Goal: Transaction & Acquisition: Purchase product/service

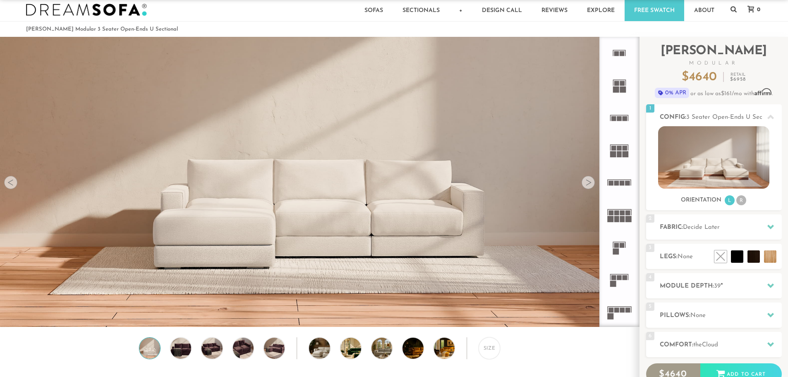
scroll to position [9, 0]
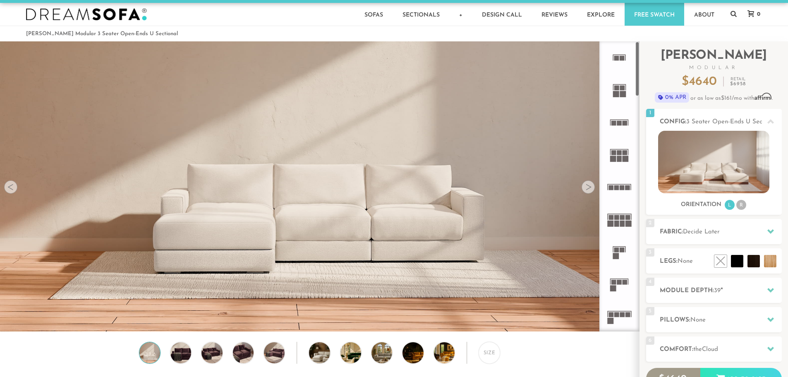
click at [613, 285] on rect at bounding box center [614, 282] width 5 height 5
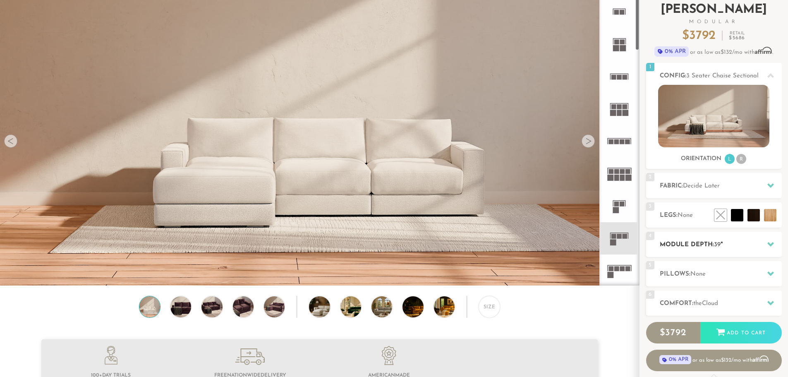
scroll to position [91, 0]
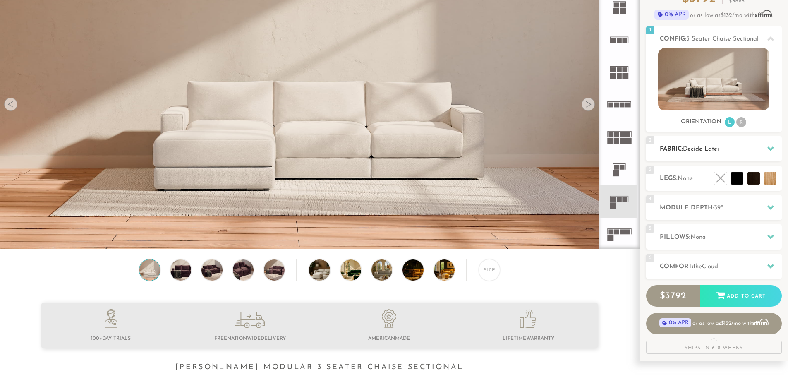
click at [683, 158] on div "2 Fabric: Decide Later" at bounding box center [715, 148] width 136 height 25
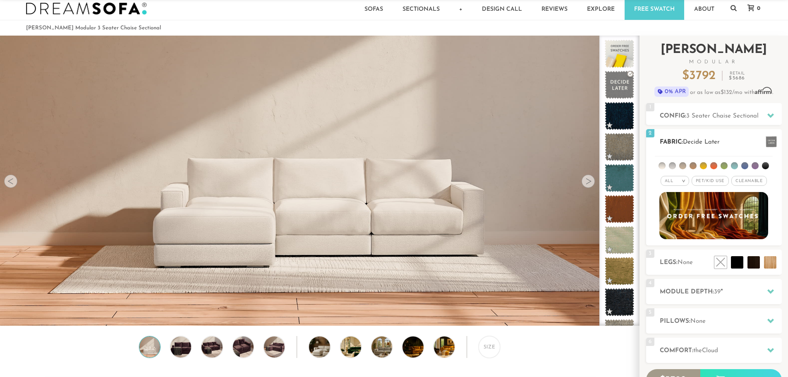
scroll to position [9, 0]
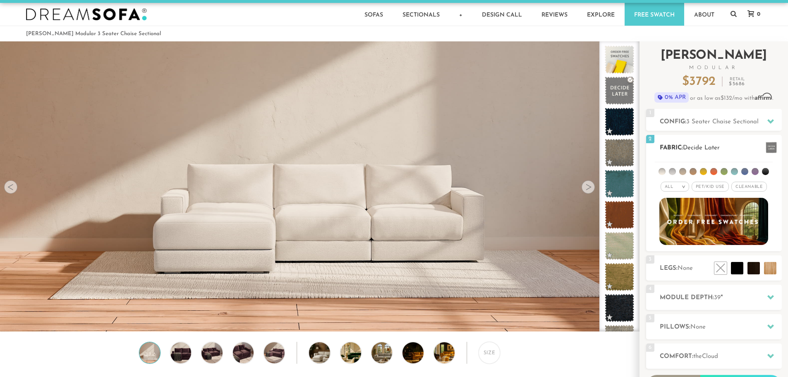
click at [677, 188] on div "All >" at bounding box center [675, 187] width 29 height 10
click at [675, 254] on li "Luxury" at bounding box center [675, 257] width 29 height 12
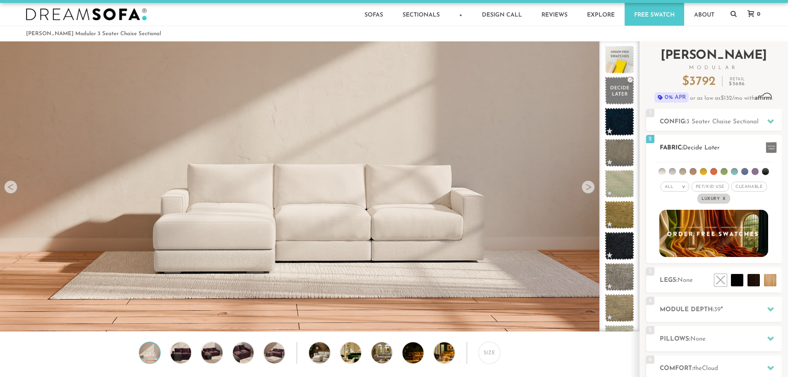
click at [681, 187] on div "All >" at bounding box center [675, 187] width 29 height 10
click at [678, 243] on li "Durable" at bounding box center [675, 245] width 29 height 12
click at [718, 189] on span "Pet/Kid Use x" at bounding box center [710, 187] width 37 height 10
click at [718, 189] on span "Pet/Kid Use x" at bounding box center [710, 187] width 43 height 10
click at [757, 187] on span "Cleanable x" at bounding box center [750, 187] width 36 height 10
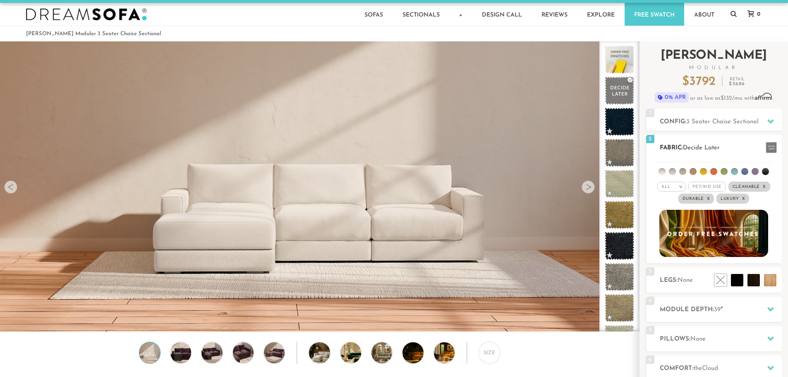
click at [757, 187] on span "Cleanable x" at bounding box center [750, 187] width 42 height 10
click at [682, 173] on li at bounding box center [683, 171] width 7 height 7
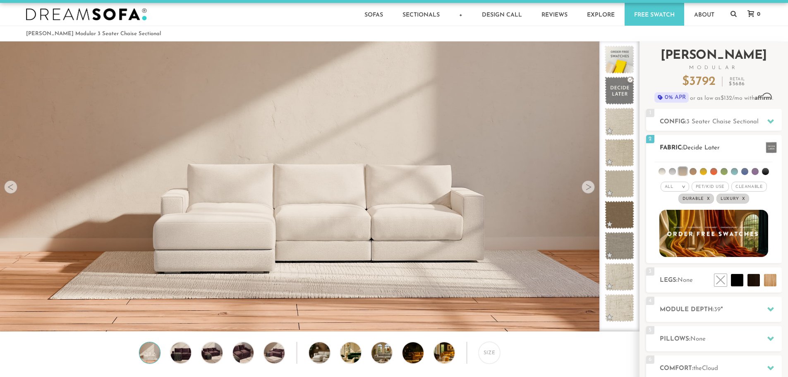
click at [662, 173] on li at bounding box center [662, 171] width 7 height 7
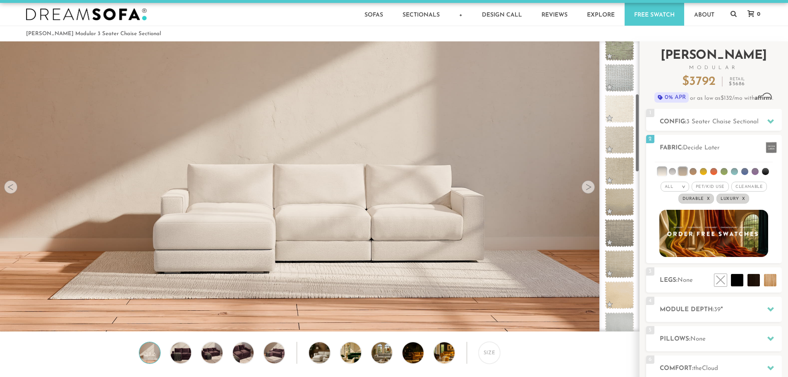
scroll to position [196, 0]
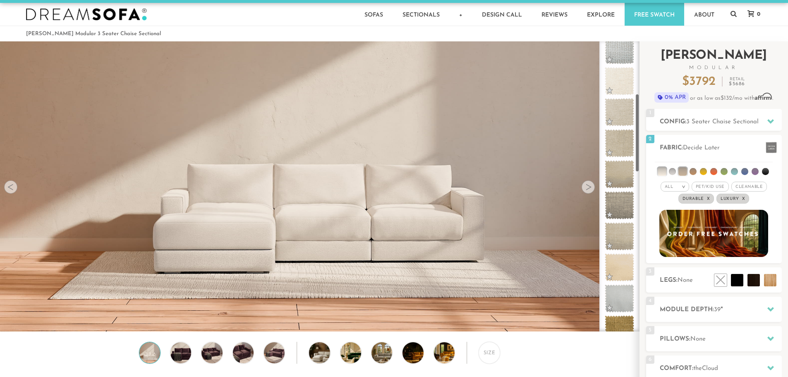
drag, startPoint x: 638, startPoint y: 113, endPoint x: 641, endPoint y: 144, distance: 30.8
click at [641, 144] on div "Introducing Landon Modular $ 3792 Retail $ 5686 $ 3792 Retail $ 5686 0% APR or …" at bounding box center [714, 252] width 149 height 422
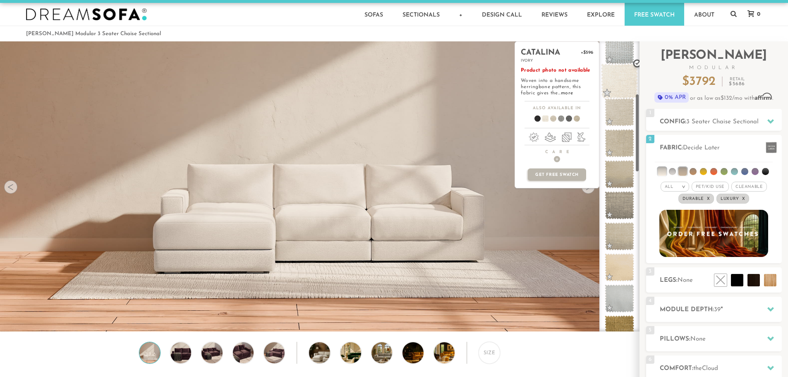
click at [619, 90] on span at bounding box center [619, 81] width 37 height 35
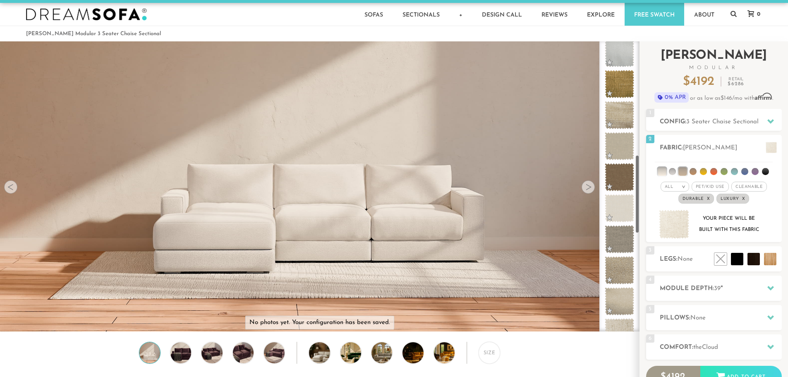
scroll to position [449, 0]
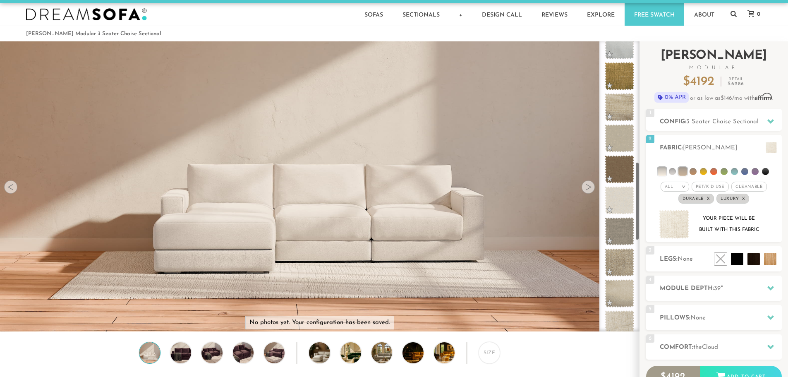
drag, startPoint x: 639, startPoint y: 113, endPoint x: 644, endPoint y: 181, distance: 68.5
click at [644, 181] on div "Introducing Landon Modular $ 4192 Retail $ 6286 $ 4192 Retail $ 6286 0% APR or …" at bounding box center [714, 241] width 149 height 401
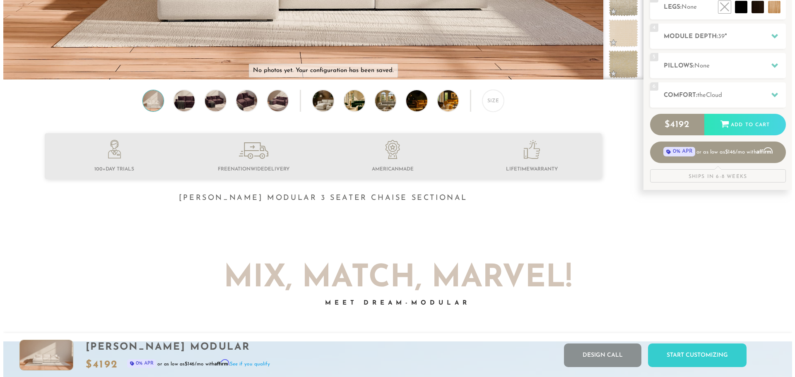
scroll to position [0, 0]
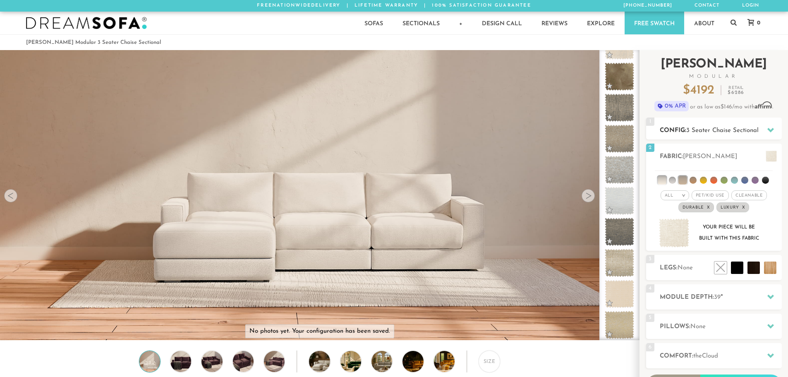
click at [698, 128] on span "3 Seater Chaise Sectional" at bounding box center [723, 130] width 72 height 6
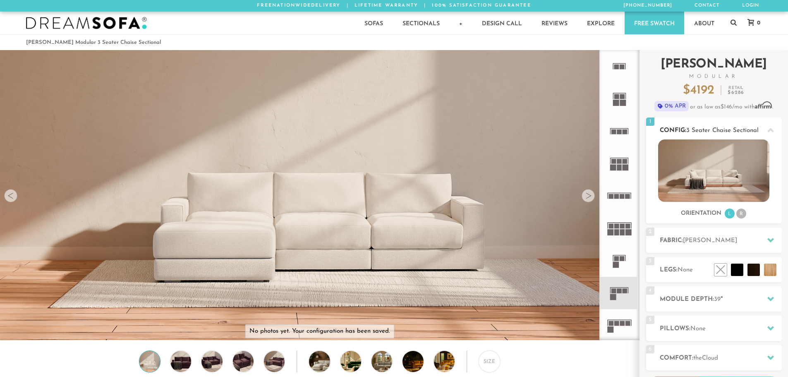
click at [698, 128] on span "3 Seater Chaise Sectional" at bounding box center [723, 130] width 72 height 6
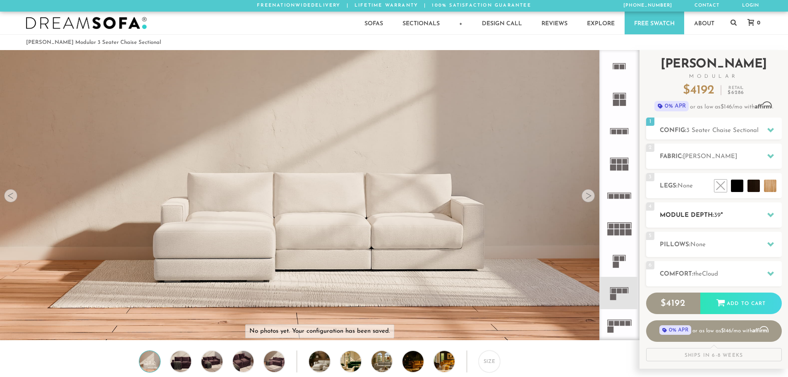
click at [687, 217] on h2 "Module Depth: 39 "" at bounding box center [721, 216] width 122 height 10
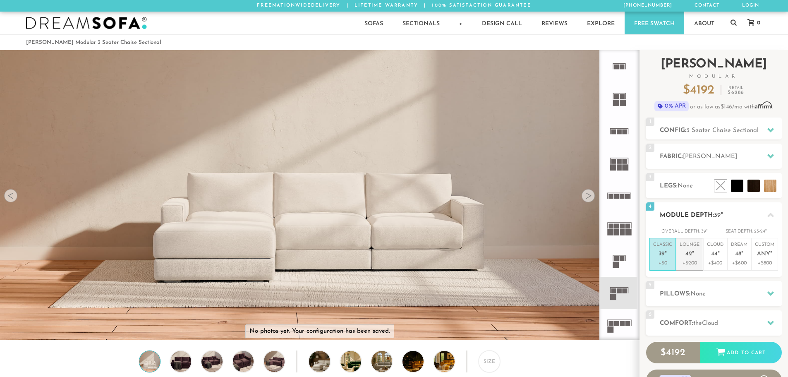
click at [689, 250] on p "Lounge 42 "" at bounding box center [690, 251] width 20 height 18
click at [772, 213] on icon at bounding box center [771, 215] width 7 height 7
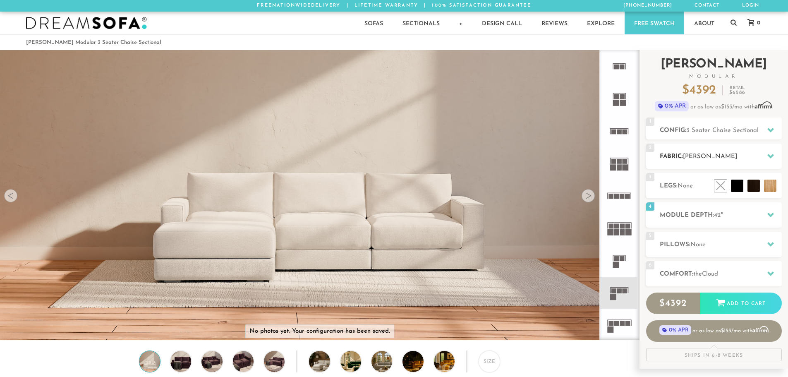
click at [701, 159] on span "[PERSON_NAME]" at bounding box center [710, 157] width 54 height 6
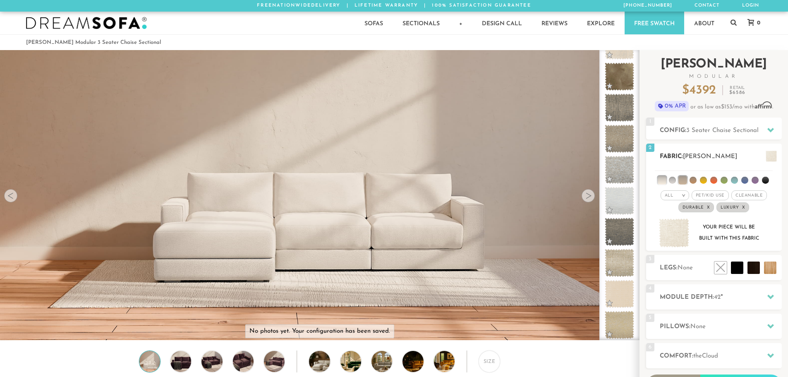
click at [681, 231] on img at bounding box center [674, 233] width 31 height 29
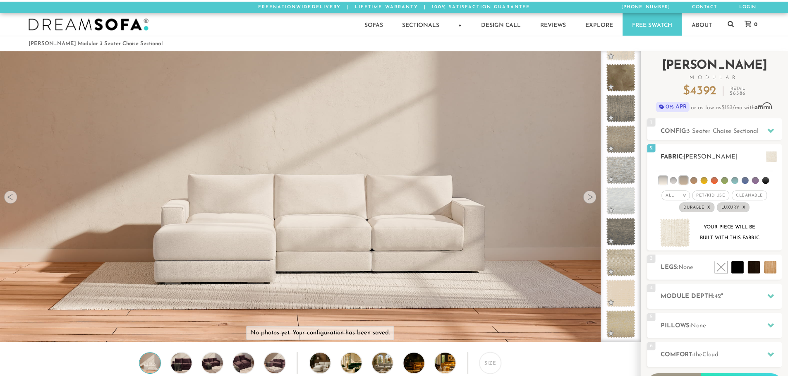
scroll to position [9703, 788]
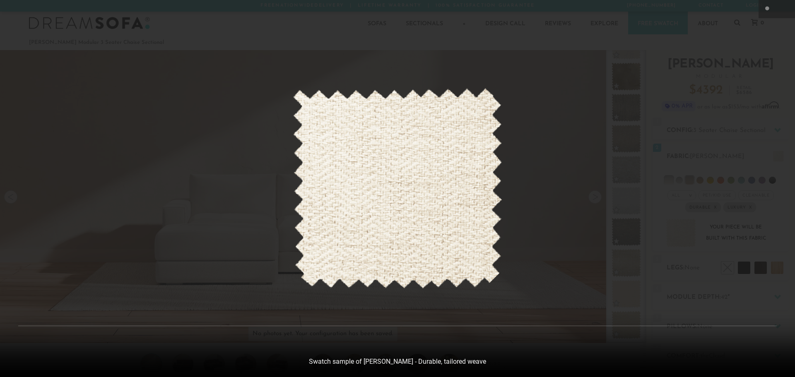
click at [548, 200] on div at bounding box center [397, 188] width 795 height 377
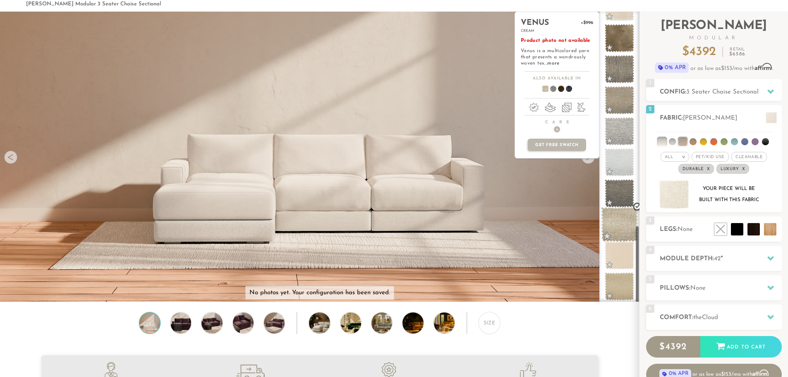
scroll to position [41, 0]
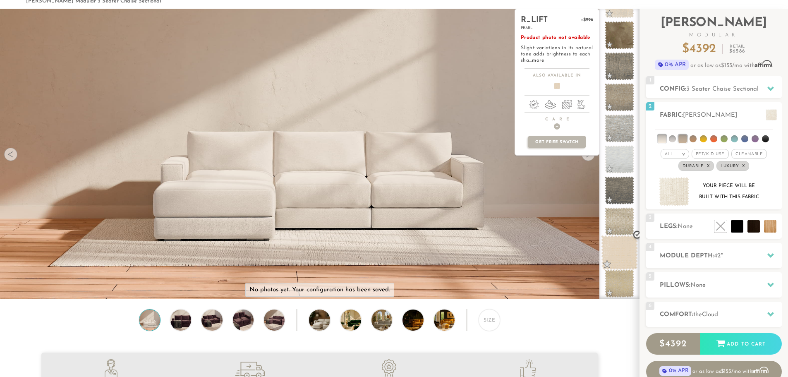
click at [626, 247] on span at bounding box center [619, 252] width 37 height 35
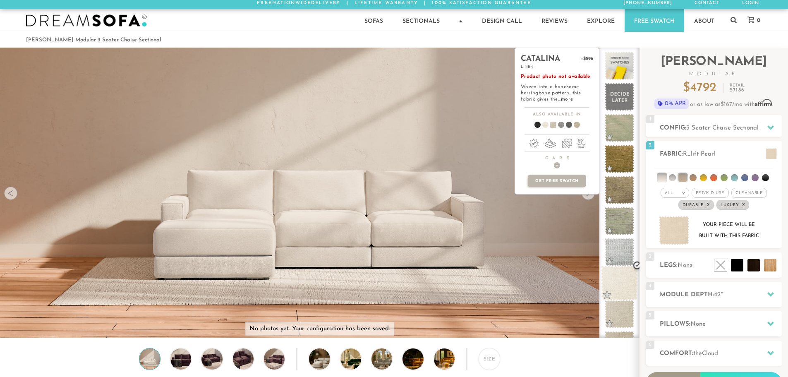
scroll to position [0, 0]
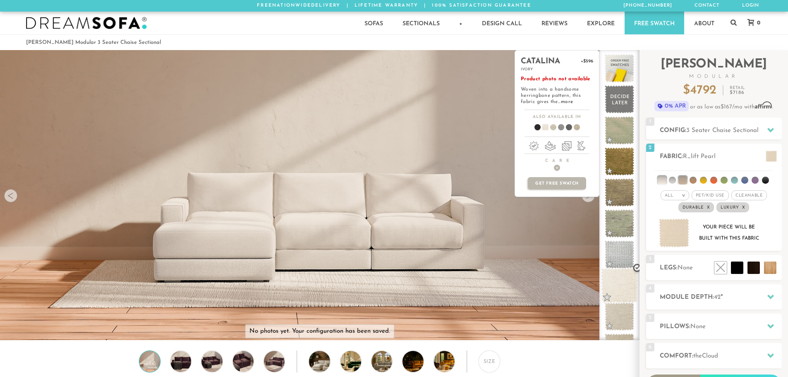
click at [618, 286] on span at bounding box center [619, 285] width 37 height 35
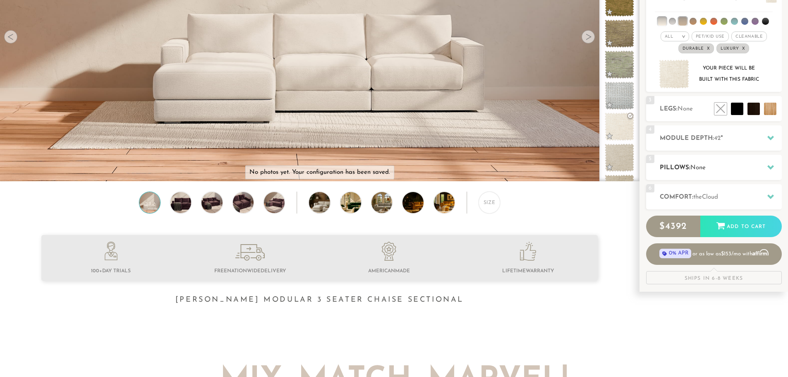
scroll to position [166, 0]
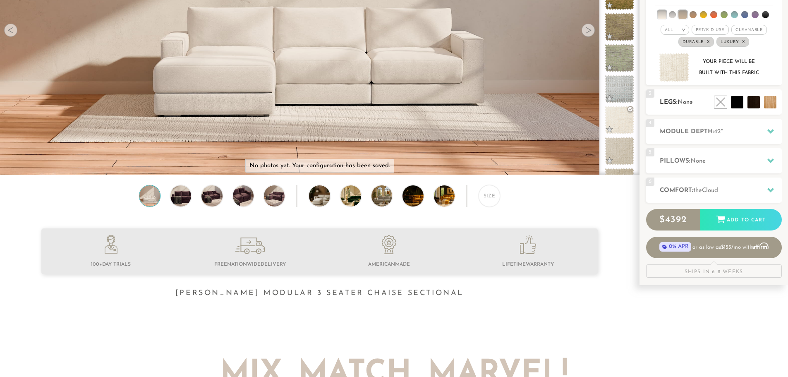
click at [686, 104] on span "None" at bounding box center [685, 102] width 15 height 6
click at [752, 106] on li at bounding box center [736, 84] width 50 height 50
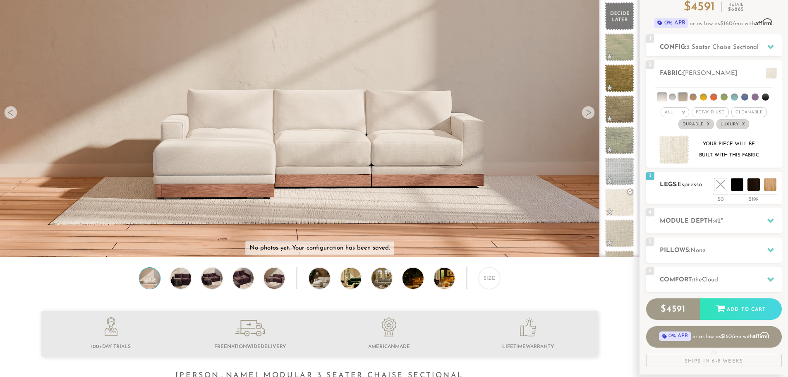
scroll to position [83, 0]
click at [753, 188] on li at bounding box center [736, 167] width 50 height 50
click at [752, 185] on li at bounding box center [736, 167] width 50 height 50
click at [751, 185] on li at bounding box center [736, 167] width 50 height 50
click at [720, 187] on li at bounding box center [719, 167] width 50 height 50
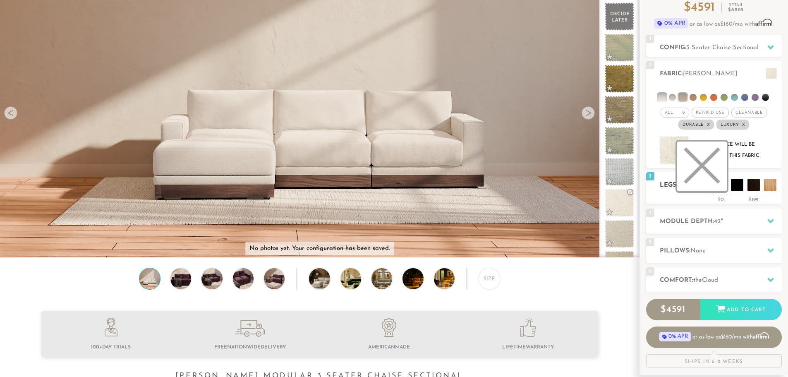
click at [721, 188] on li at bounding box center [703, 167] width 50 height 50
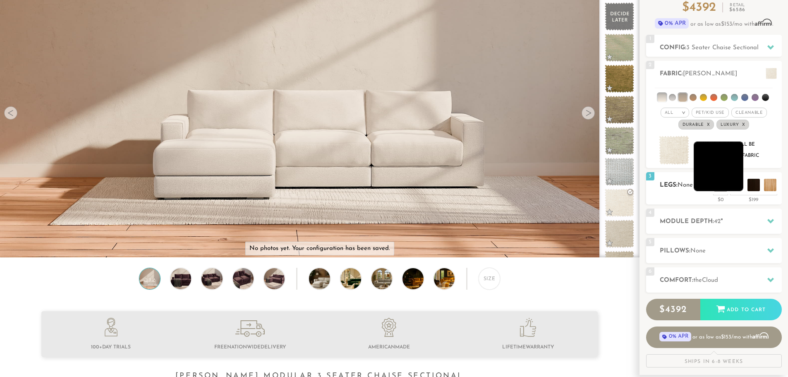
click at [735, 187] on li at bounding box center [719, 167] width 50 height 50
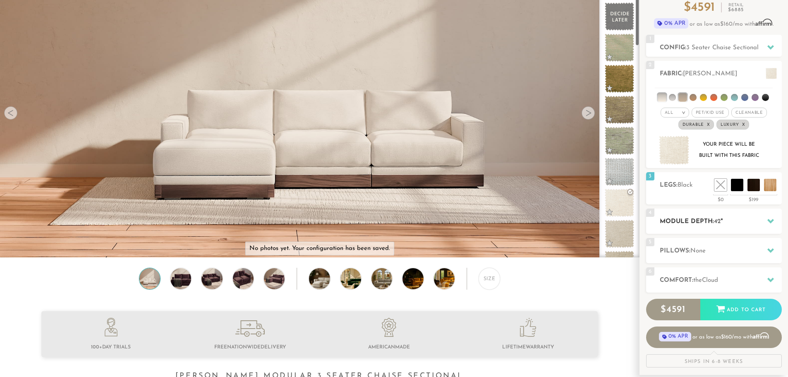
click at [693, 224] on h2 "Module Depth: 42 "" at bounding box center [721, 222] width 122 height 10
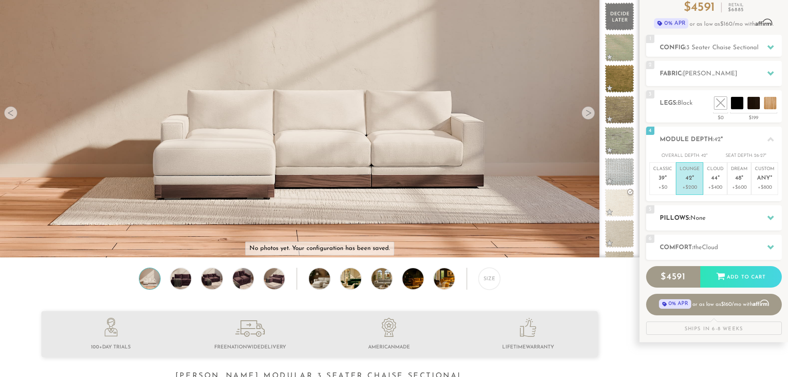
click at [687, 217] on h2 "Pillows: None" at bounding box center [721, 219] width 122 height 10
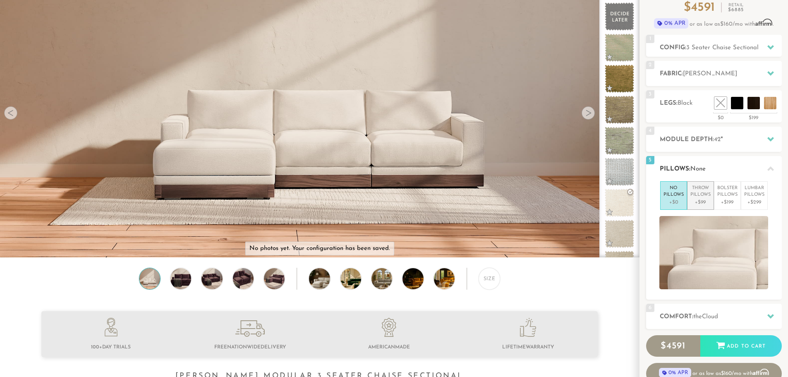
click at [701, 204] on p "+$99" at bounding box center [701, 202] width 20 height 7
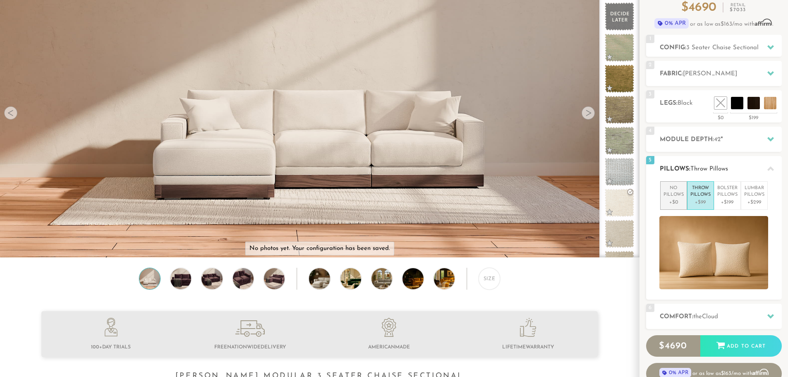
click at [673, 203] on p "+$0" at bounding box center [674, 202] width 20 height 7
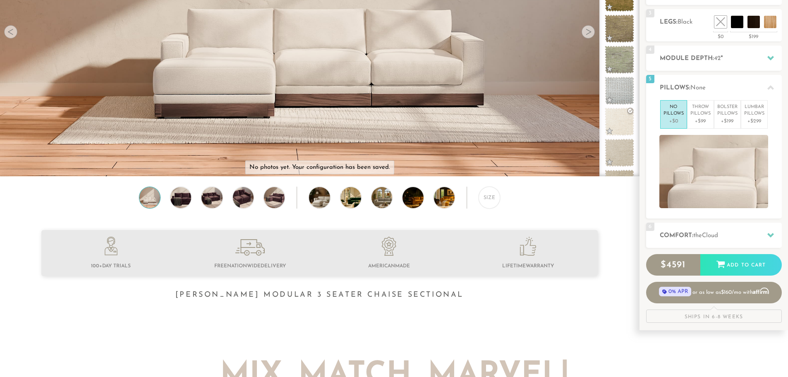
scroll to position [166, 0]
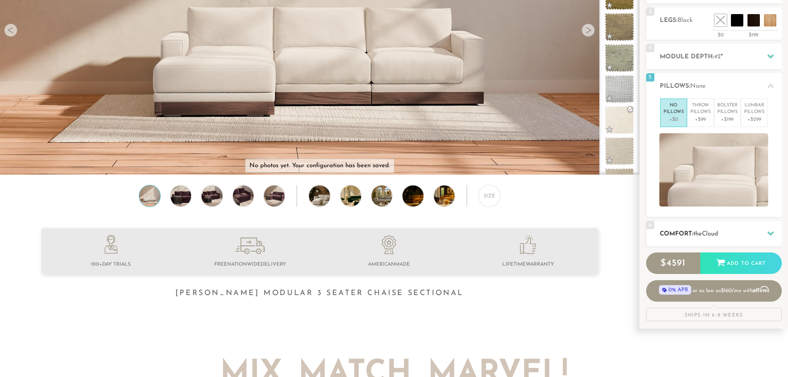
click at [706, 229] on h2 "Comfort: the Cloud" at bounding box center [721, 234] width 122 height 10
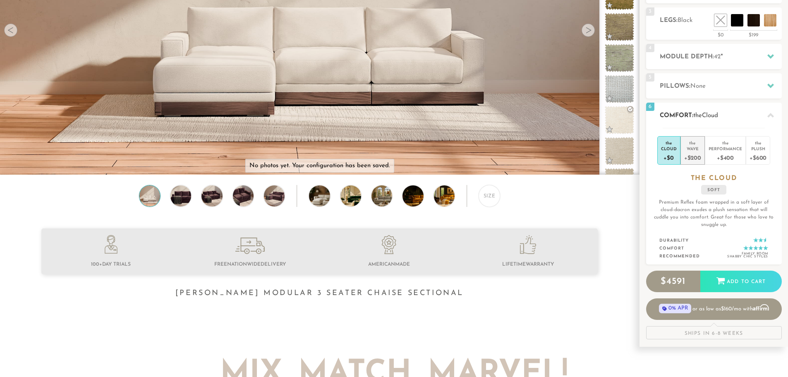
click at [702, 157] on li "the Wave +$200" at bounding box center [693, 150] width 24 height 29
click at [728, 156] on div "+$400" at bounding box center [726, 157] width 34 height 12
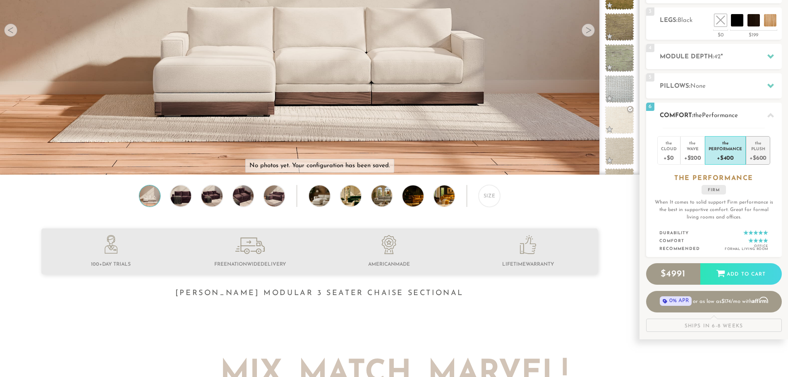
click at [760, 159] on div "+$600" at bounding box center [758, 157] width 17 height 12
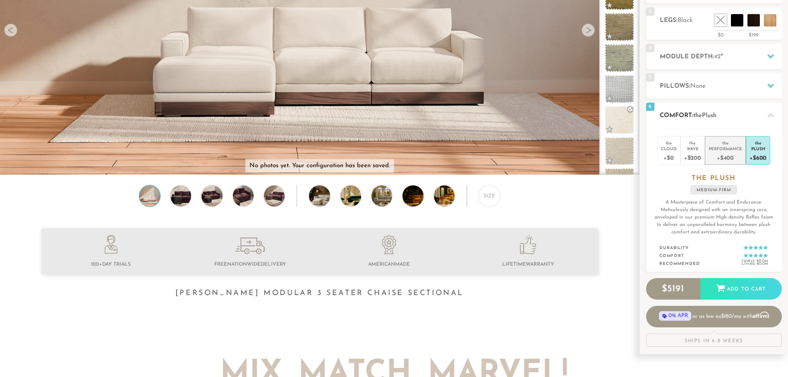
click at [726, 159] on div "+$400" at bounding box center [726, 157] width 34 height 12
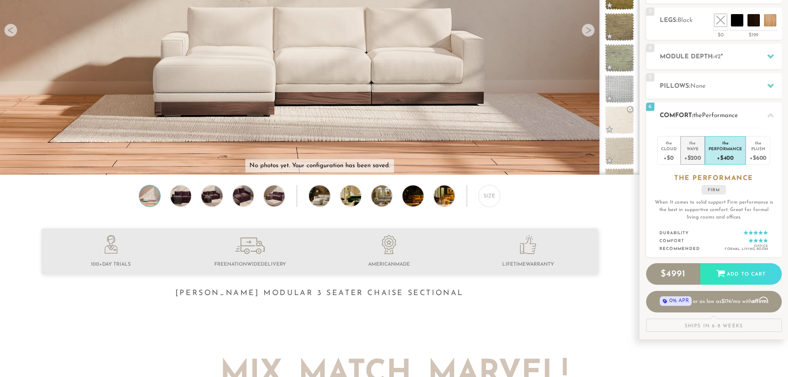
click at [700, 156] on div "+$200" at bounding box center [693, 157] width 17 height 12
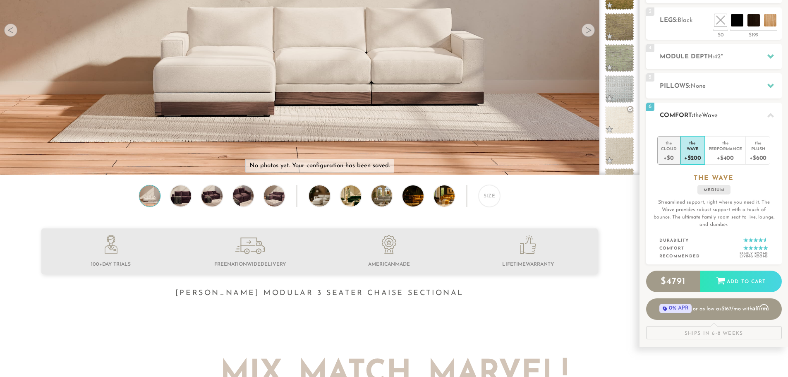
click at [672, 153] on div "+$0" at bounding box center [669, 157] width 16 height 12
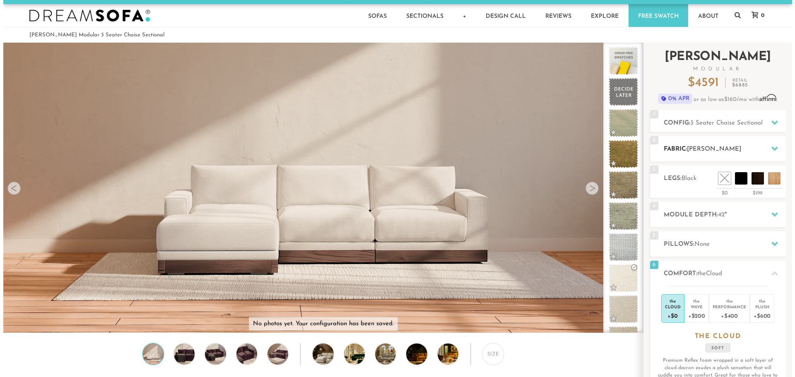
scroll to position [0, 0]
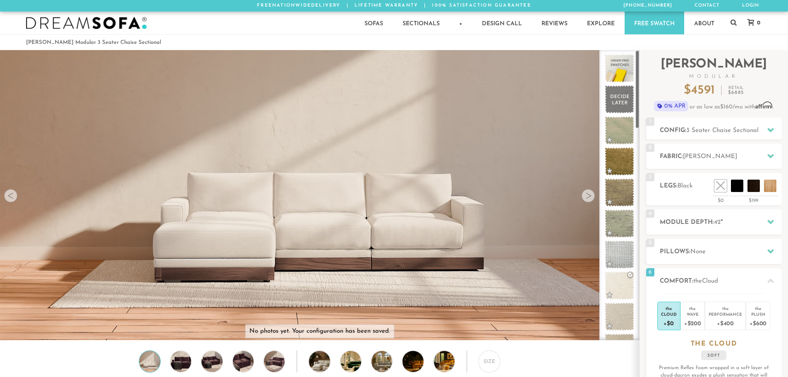
click at [592, 201] on div at bounding box center [588, 195] width 13 height 13
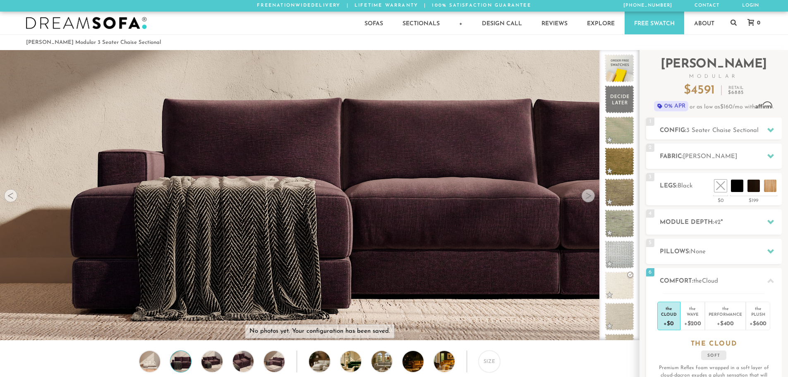
click at [592, 201] on div at bounding box center [588, 195] width 13 height 13
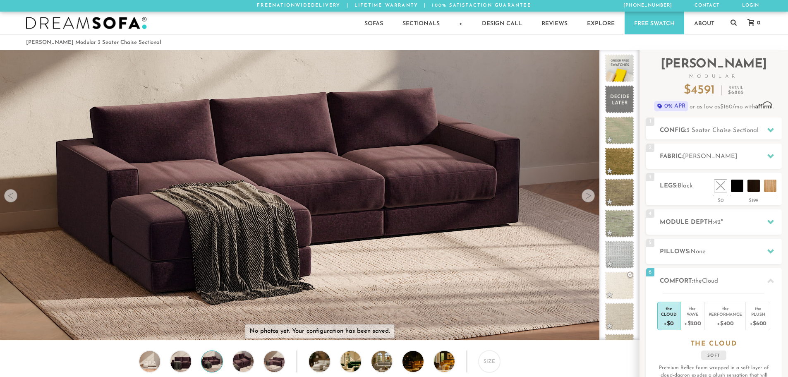
click at [592, 201] on div at bounding box center [588, 195] width 13 height 13
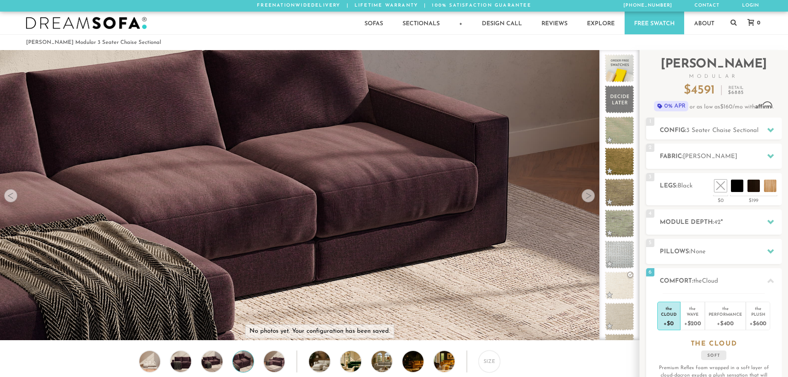
click at [592, 200] on div at bounding box center [588, 195] width 13 height 13
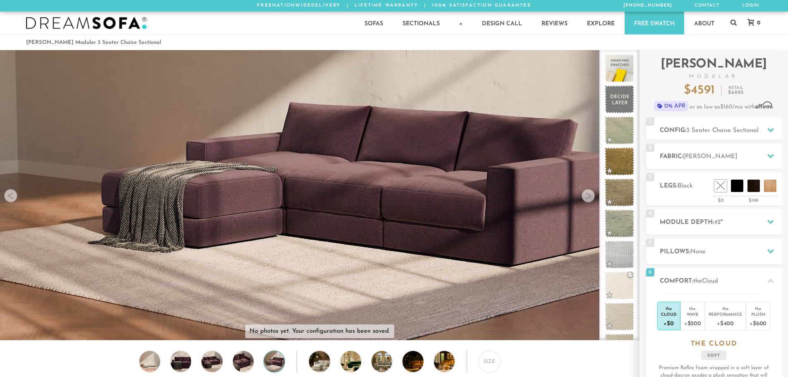
click at [591, 198] on div at bounding box center [588, 195] width 13 height 13
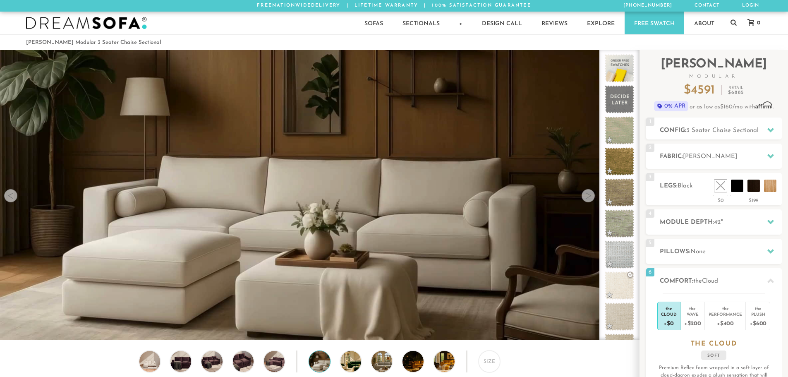
click at [591, 198] on div at bounding box center [588, 195] width 13 height 13
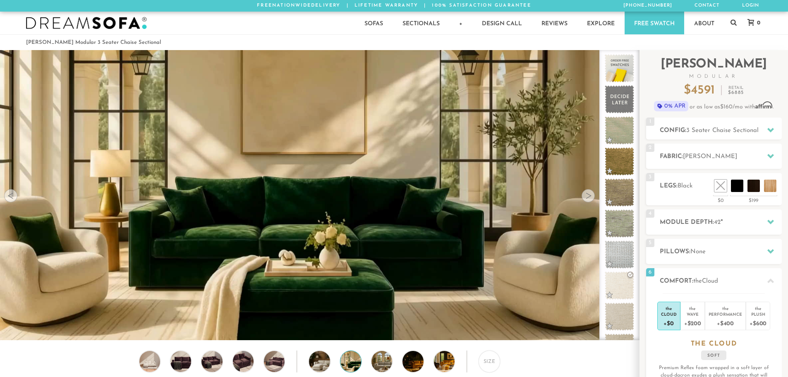
click at [591, 198] on div at bounding box center [588, 195] width 13 height 13
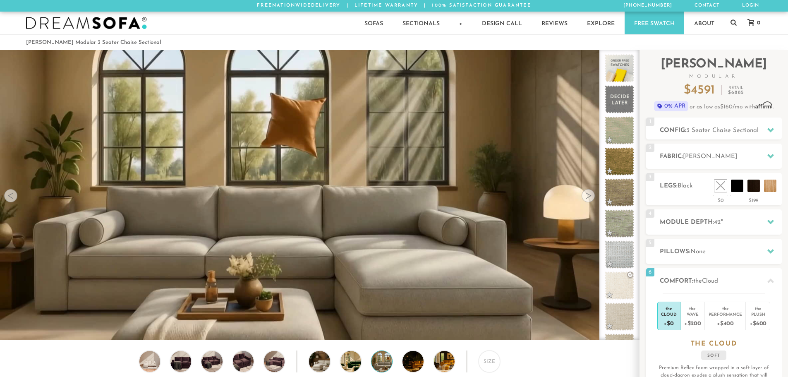
click at [591, 197] on div at bounding box center [588, 195] width 13 height 13
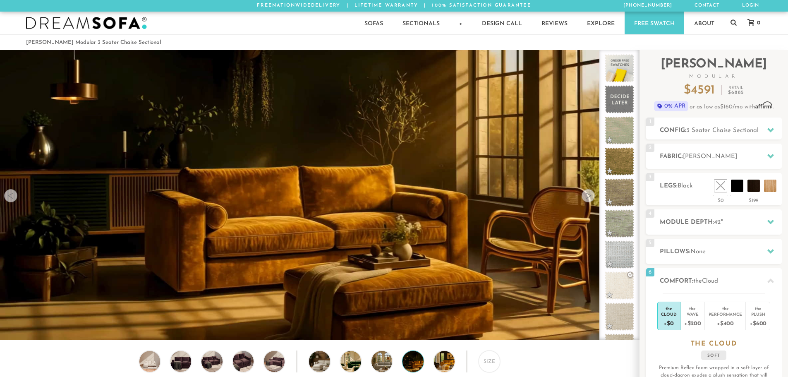
click at [442, 186] on video at bounding box center [319, 179] width 639 height 360
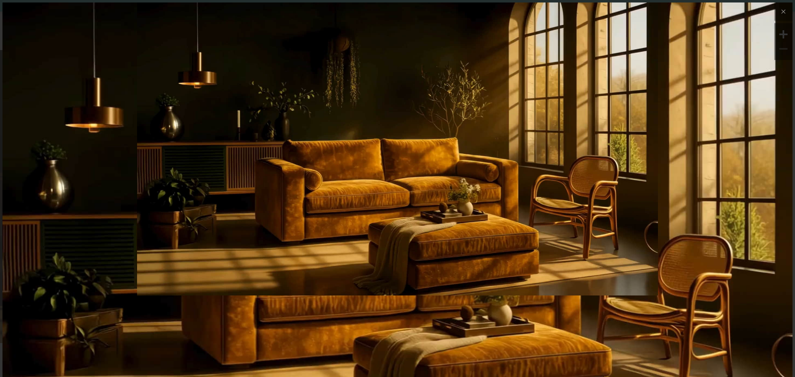
click at [683, 314] on img at bounding box center [397, 224] width 790 height 444
click at [463, 219] on img at bounding box center [397, 133] width 790 height 263
click at [486, 167] on img at bounding box center [397, 133] width 790 height 263
click at [425, 350] on img at bounding box center [397, 224] width 790 height 444
click at [779, 10] on icon at bounding box center [783, 12] width 10 height 10
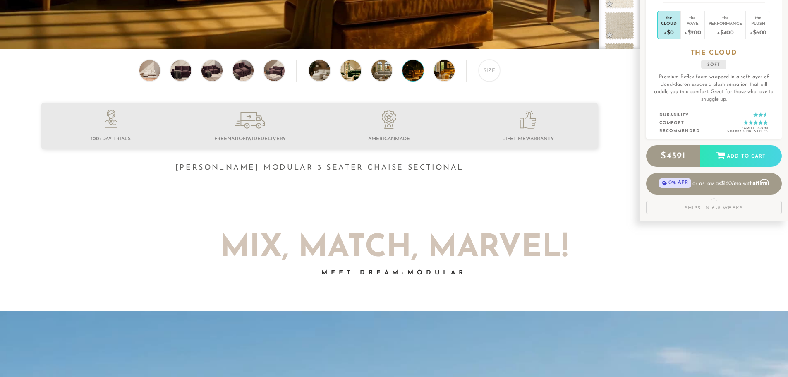
scroll to position [0, 0]
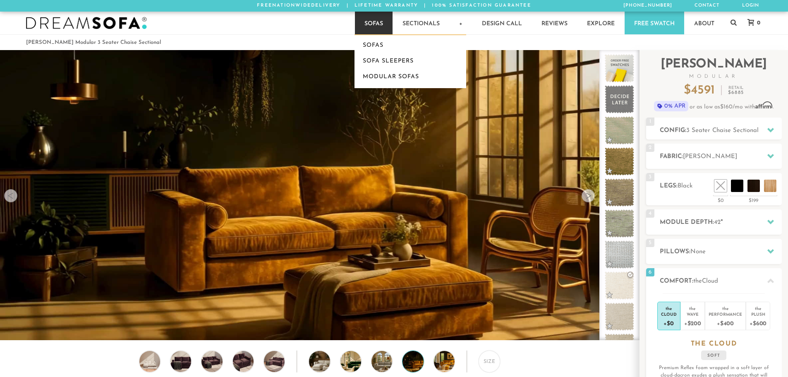
click at [381, 17] on link "Sofas" at bounding box center [374, 23] width 38 height 23
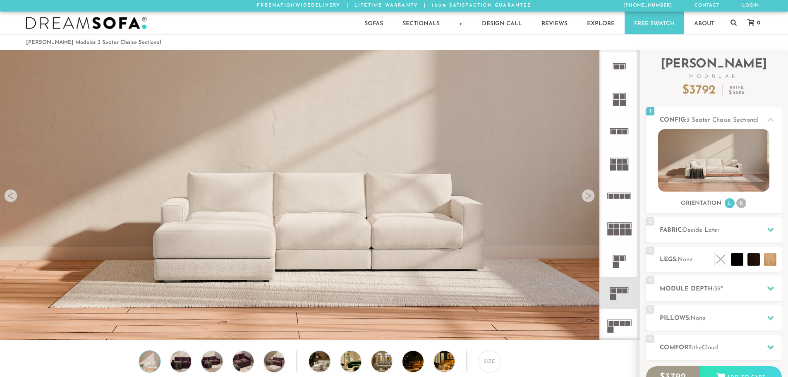
click at [82, 31] on div "Sofas Sofas Sofa Sleepers Modular Sofas Sectionals Sectionals Sectional Sleeper…" at bounding box center [394, 23] width 753 height 23
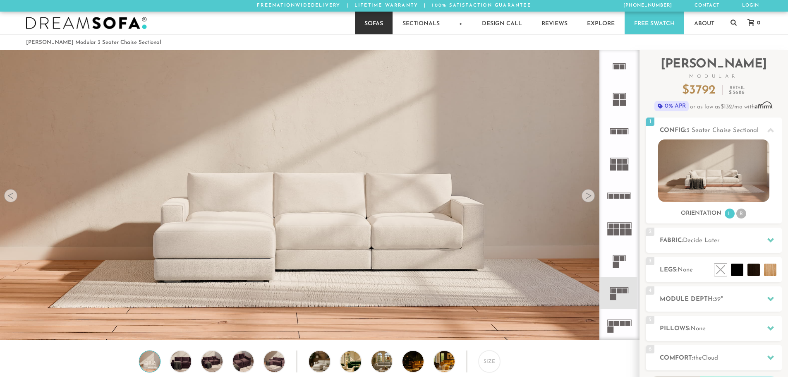
click at [373, 19] on link "Sofas" at bounding box center [374, 23] width 38 height 23
